Goal: Task Accomplishment & Management: Use online tool/utility

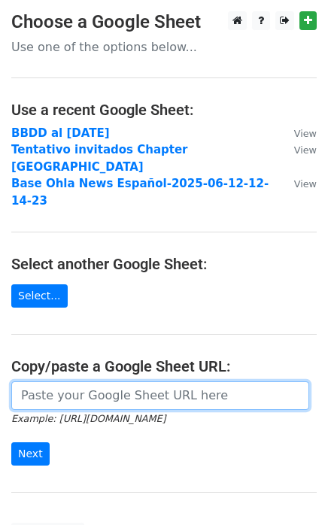
paste input "https://docs.google.com/spreadsheets/d/1Q5o33_5J--iVpP6DN1Y1xoJrujt7gRzYOH2O7Pk…"
type input "https://docs.google.com/spreadsheets/d/1Q5o33_5J--iVpP6DN1Y1xoJrujt7gRzYOH2O7Pk…"
click at [11, 442] on input "Next" at bounding box center [30, 453] width 38 height 23
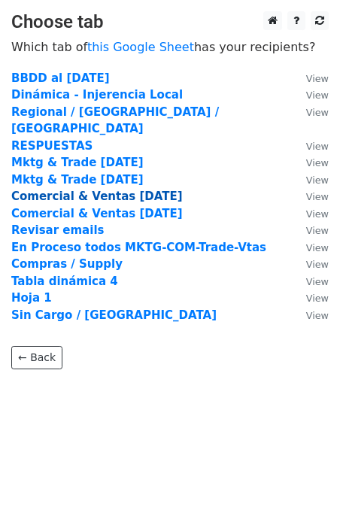
click at [87, 190] on strong "Comercial & Ventas [DATE]" at bounding box center [96, 197] width 171 height 14
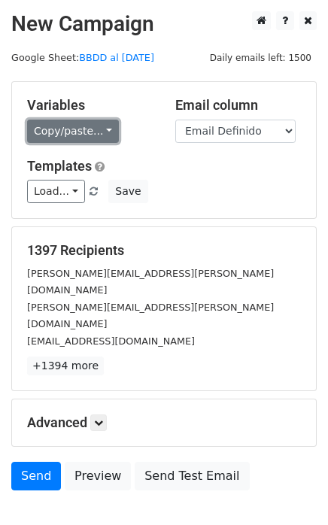
click at [97, 129] on link "Copy/paste..." at bounding box center [73, 131] width 92 height 23
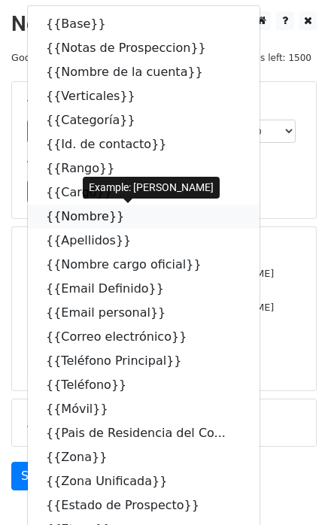
click at [128, 215] on icon at bounding box center [134, 216] width 12 height 12
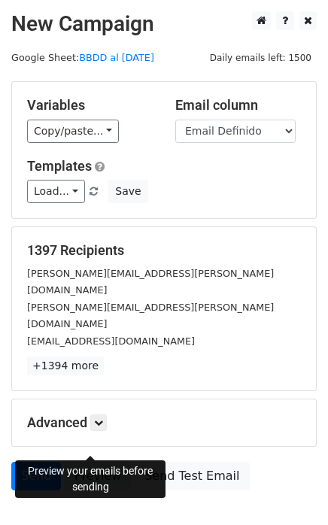
click at [92, 462] on link "Preview" at bounding box center [98, 476] width 66 height 29
click at [34, 462] on link "Send" at bounding box center [36, 476] width 50 height 29
